Goal: Information Seeking & Learning: Learn about a topic

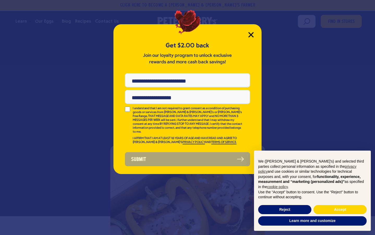
click at [251, 34] on icon "Close Modal" at bounding box center [250, 34] width 5 height 5
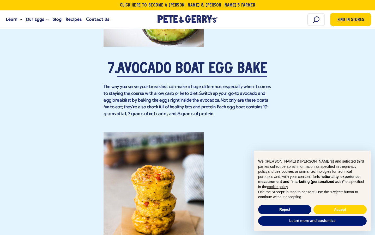
scroll to position [1958, 0]
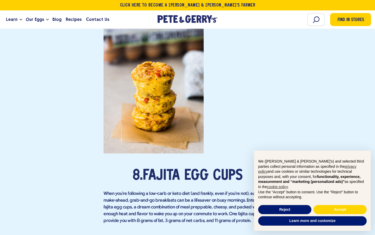
click at [188, 169] on link "Fajita Egg Cups" at bounding box center [193, 176] width 100 height 15
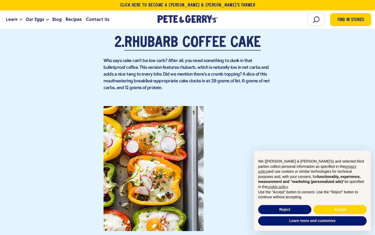
scroll to position [966, 0]
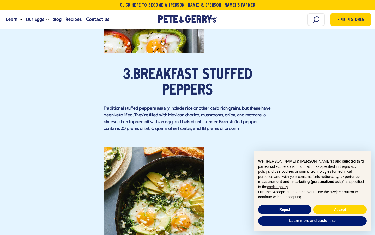
click at [170, 69] on link "Breakfast Stuffed Peppers" at bounding box center [192, 83] width 119 height 30
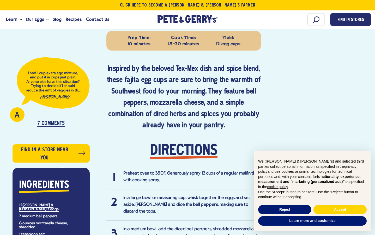
scroll to position [391, 0]
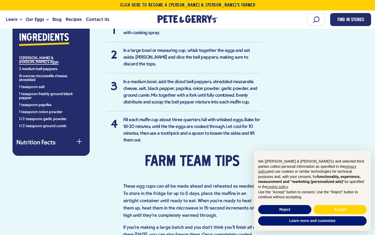
click at [81, 141] on div "button" at bounding box center [79, 143] width 5 height 5
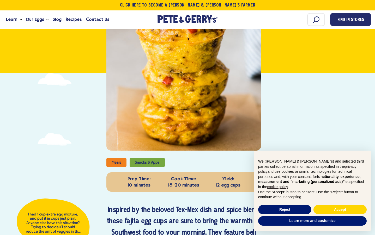
scroll to position [0, 0]
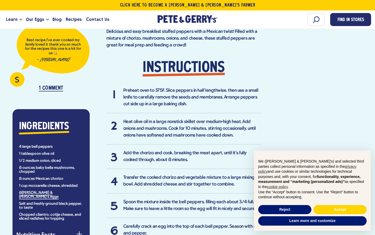
scroll to position [328, 0]
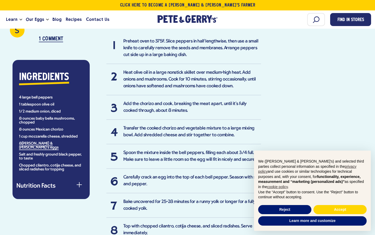
click at [80, 183] on button "Nutrition Facts" at bounding box center [50, 186] width 69 height 6
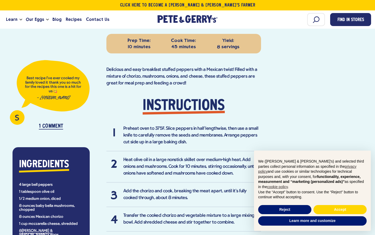
scroll to position [0, 0]
